Goal: Information Seeking & Learning: Check status

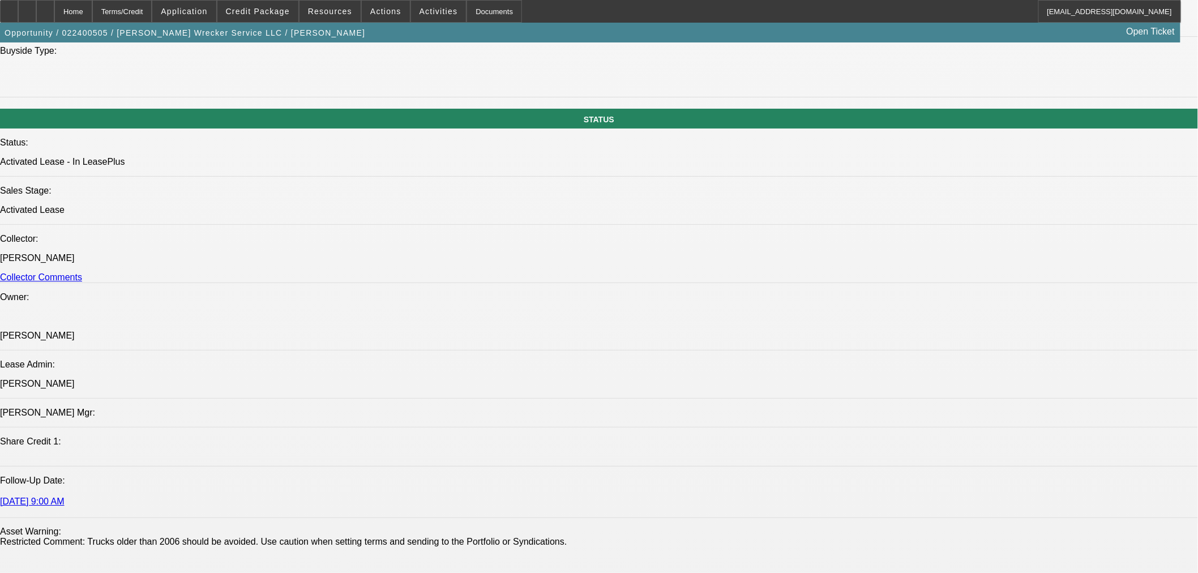
select select "0.1"
select select "2"
select select "0.1"
select select "2"
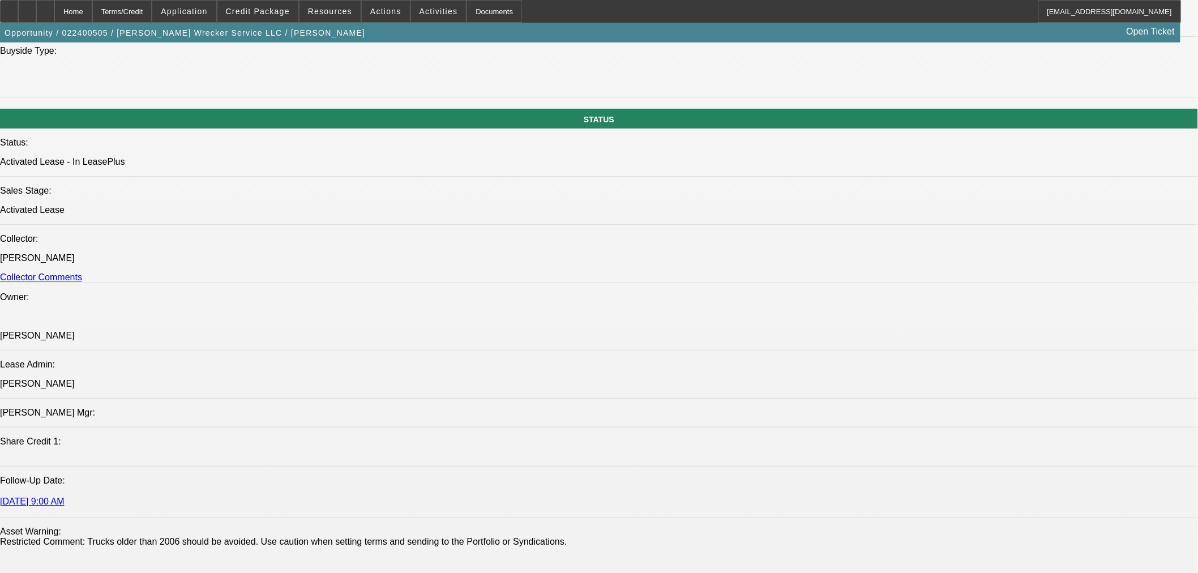
select select "0.1"
select select "2"
select select "0.1"
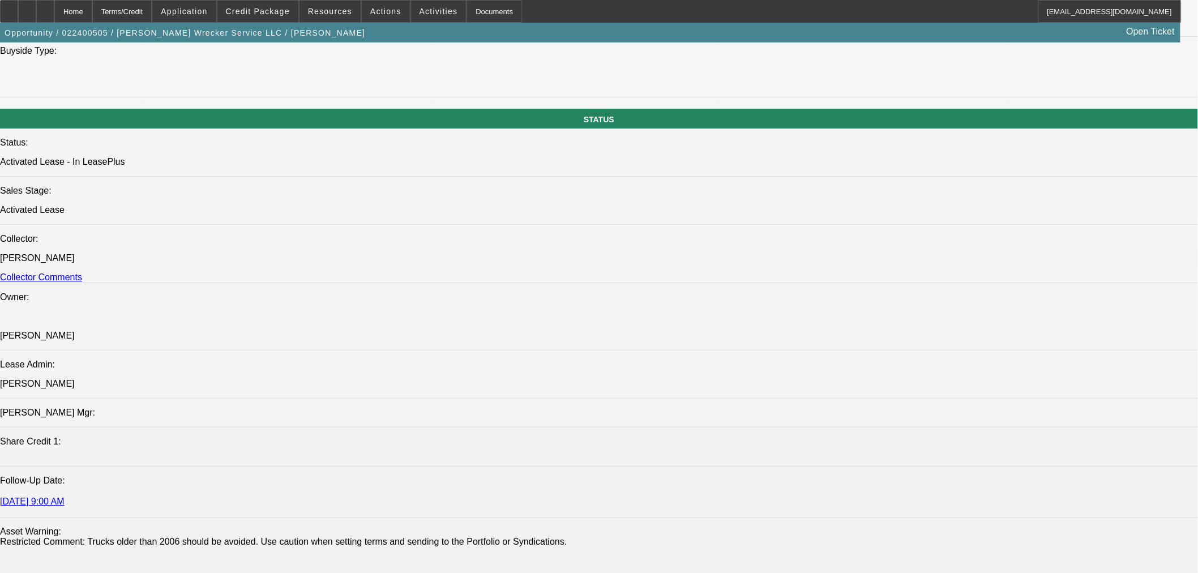
select select "2"
select select "0.1"
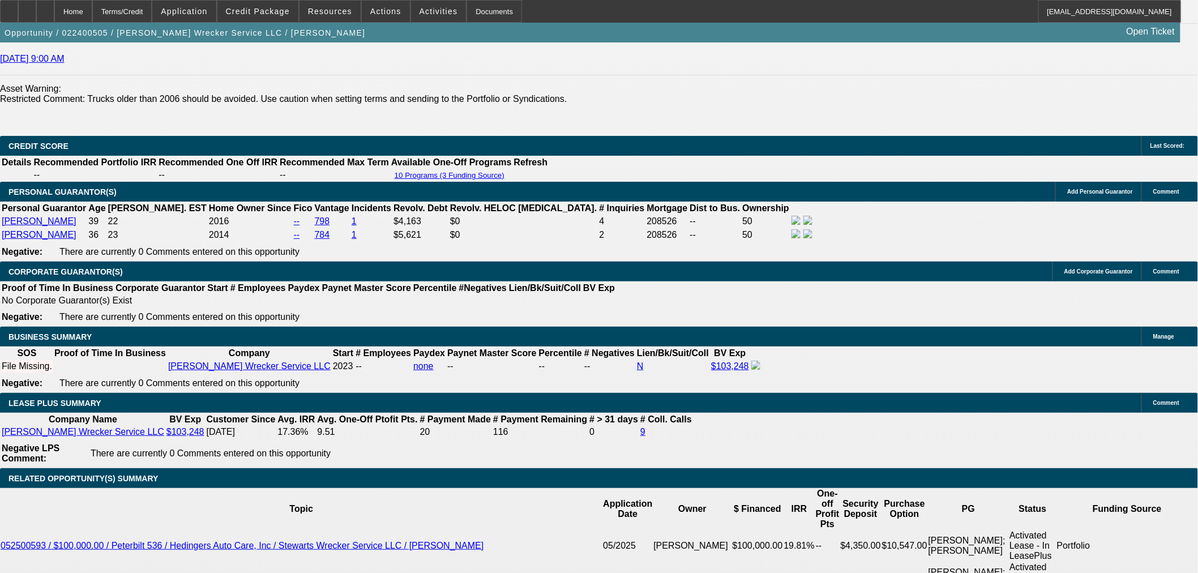
select select "1"
select select "2"
select select "4"
select select "1"
select select "2"
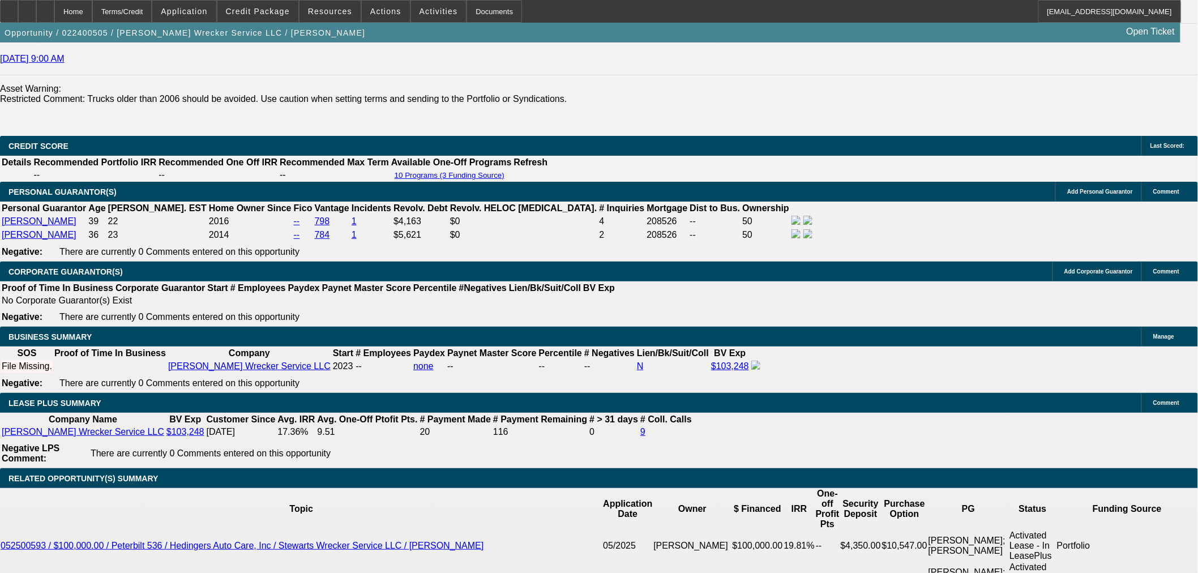
select select "4"
select select "1"
select select "2"
select select "4"
select select "1"
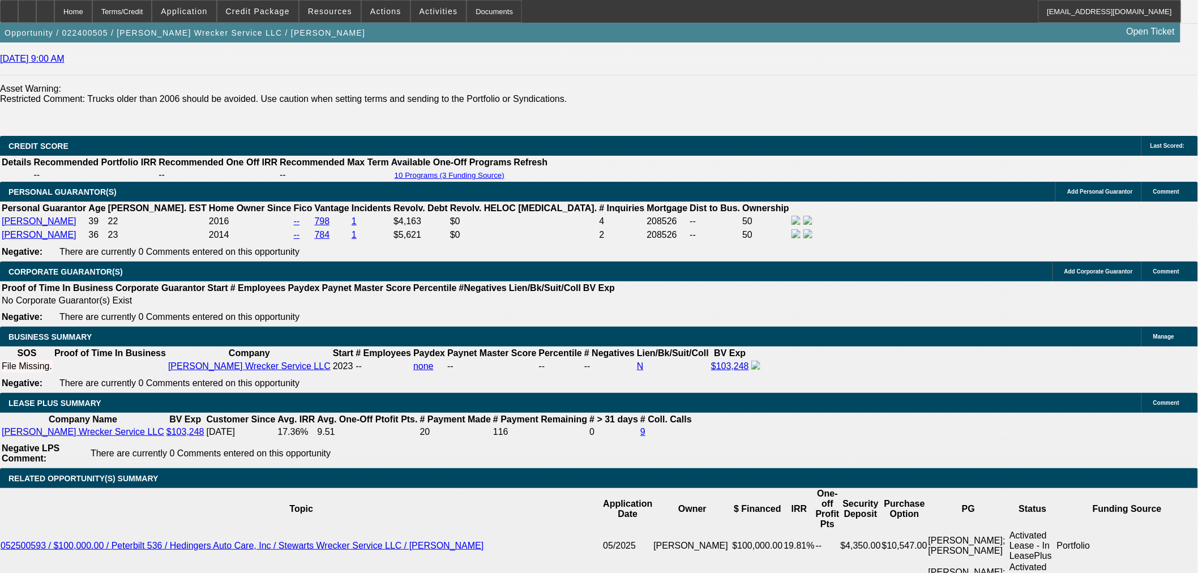
select select "2"
select select "4"
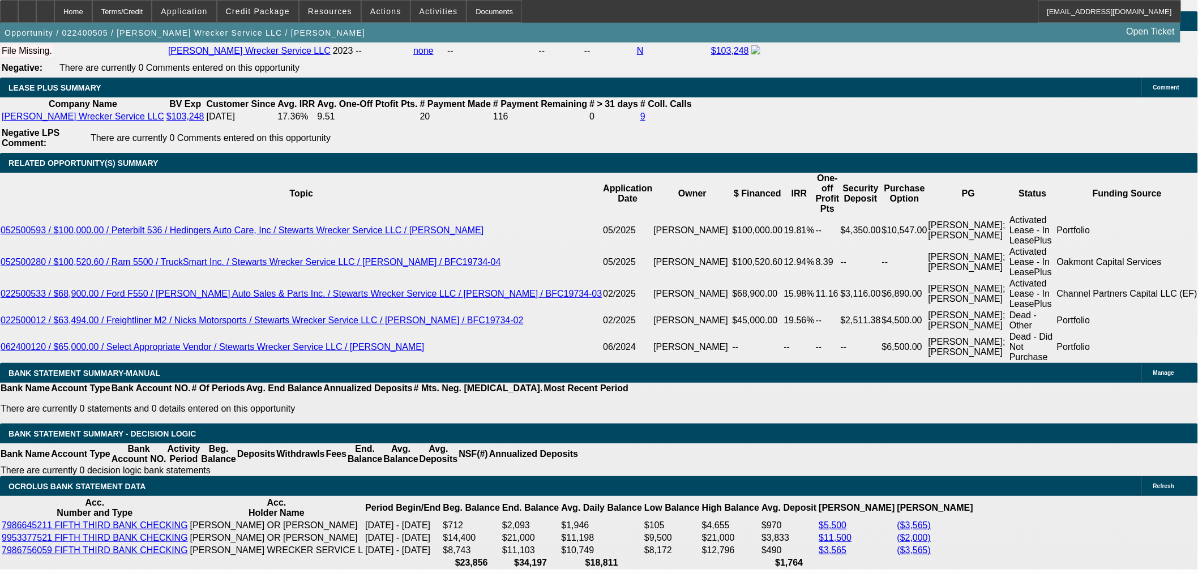
scroll to position [943, 0]
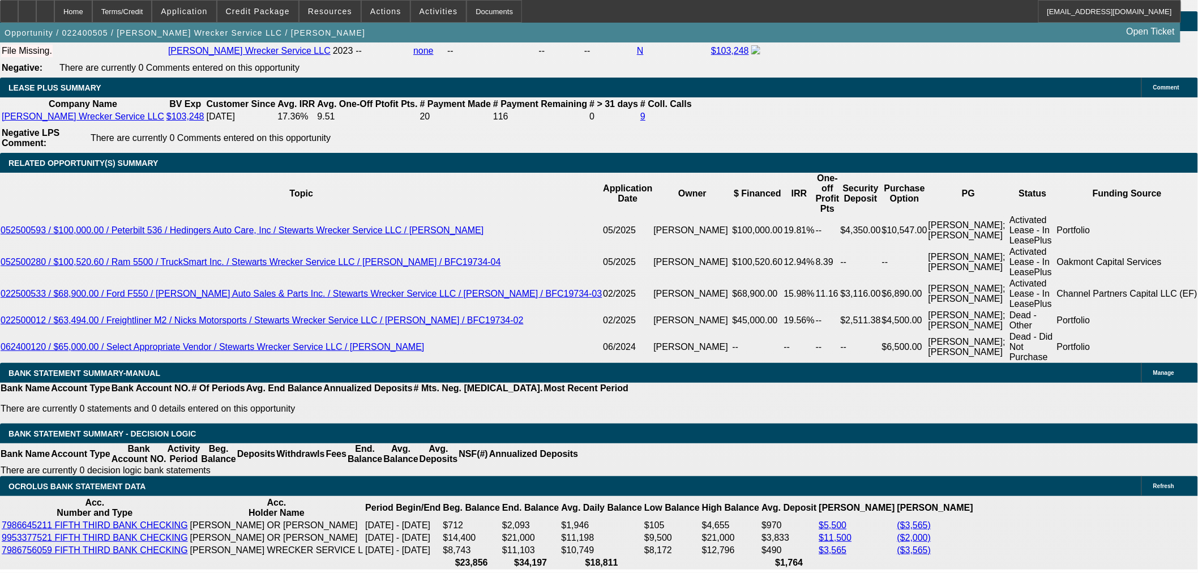
drag, startPoint x: 944, startPoint y: 385, endPoint x: 810, endPoint y: 377, distance: 135.0
drag, startPoint x: 810, startPoint y: 376, endPoint x: 953, endPoint y: 378, distance: 143.3
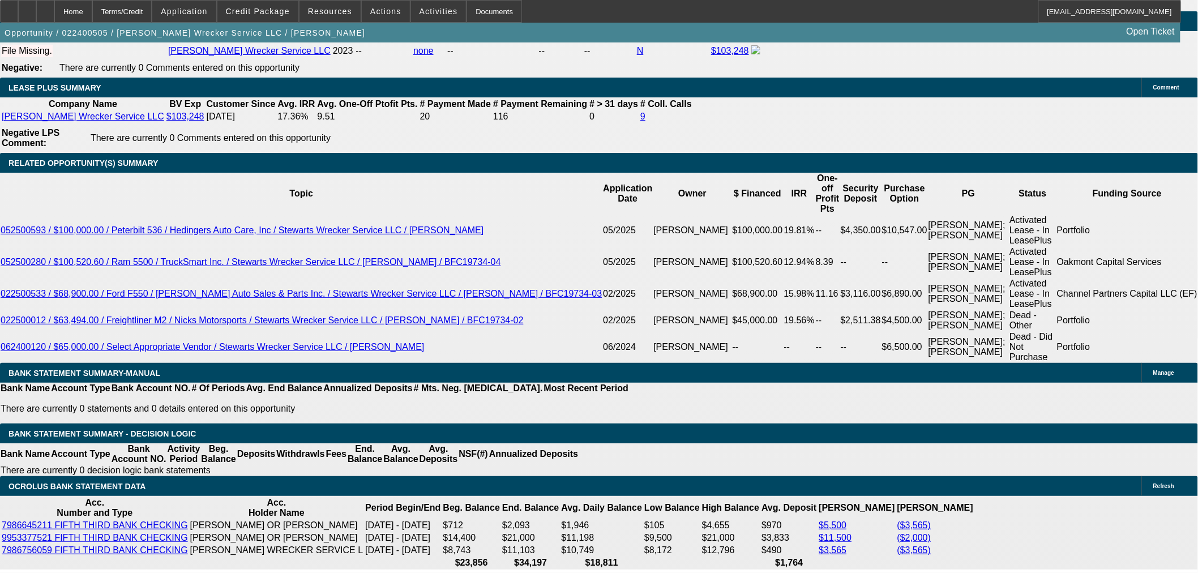
click at [794, 236] on div "APPLICATION INFORMATION [GEOGRAPHIC_DATA] Topic: 022400505 / $31,499.96 / GMC 5…" at bounding box center [599, 206] width 1198 height 4234
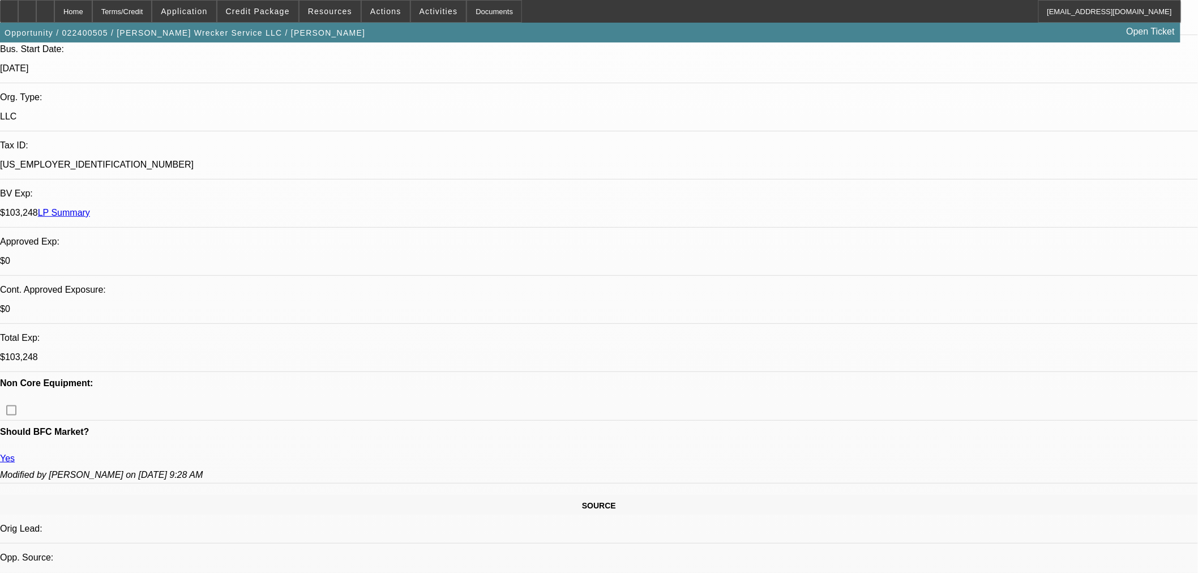
scroll to position [0, 0]
